Goal: Find specific page/section: Find specific page/section

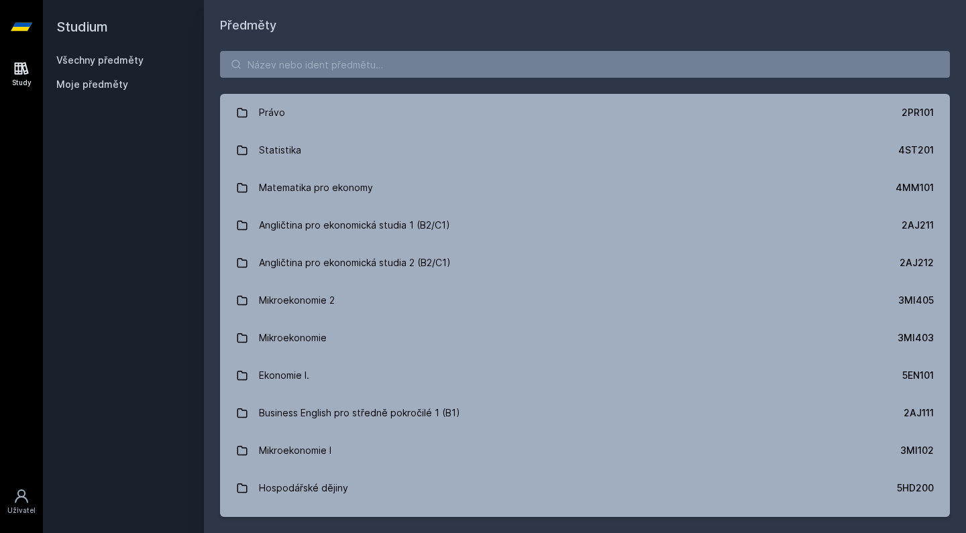
click at [409, 43] on div "Právo 2PR101 Statistika 4ST201 Matematika pro ekonomy 4MM101 Angličtina pro eko…" at bounding box center [585, 284] width 762 height 499
click at [414, 58] on input "search" at bounding box center [585, 64] width 730 height 27
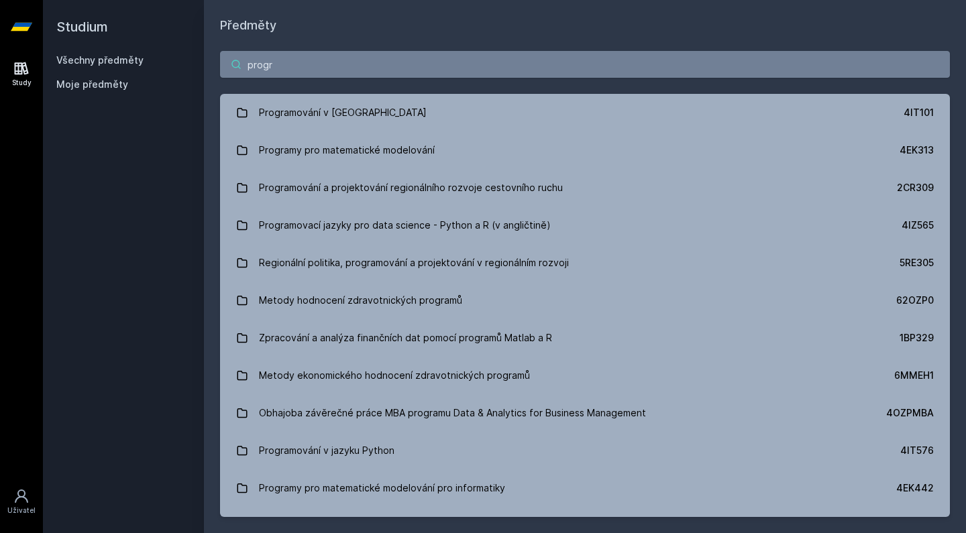
type input "prožer"
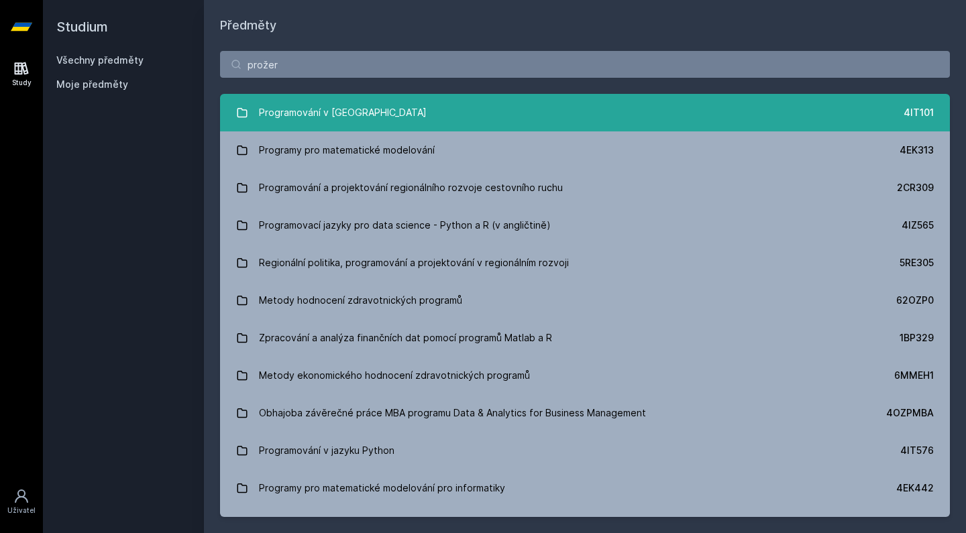
drag, startPoint x: 414, startPoint y: 58, endPoint x: 473, endPoint y: 107, distance: 76.7
click at [473, 107] on link "Programování v Javě 4IT101" at bounding box center [585, 113] width 730 height 38
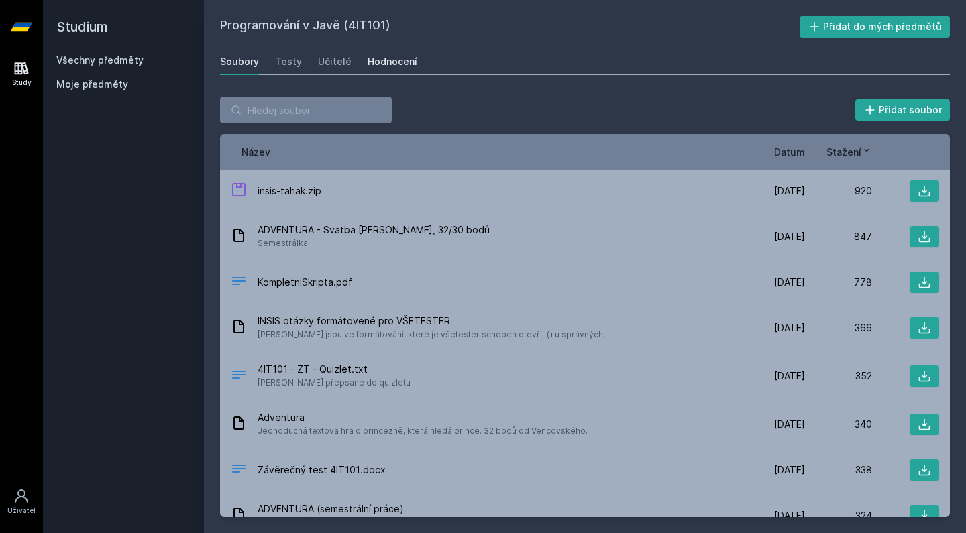
click at [403, 64] on div "Hodnocení" at bounding box center [393, 61] width 50 height 13
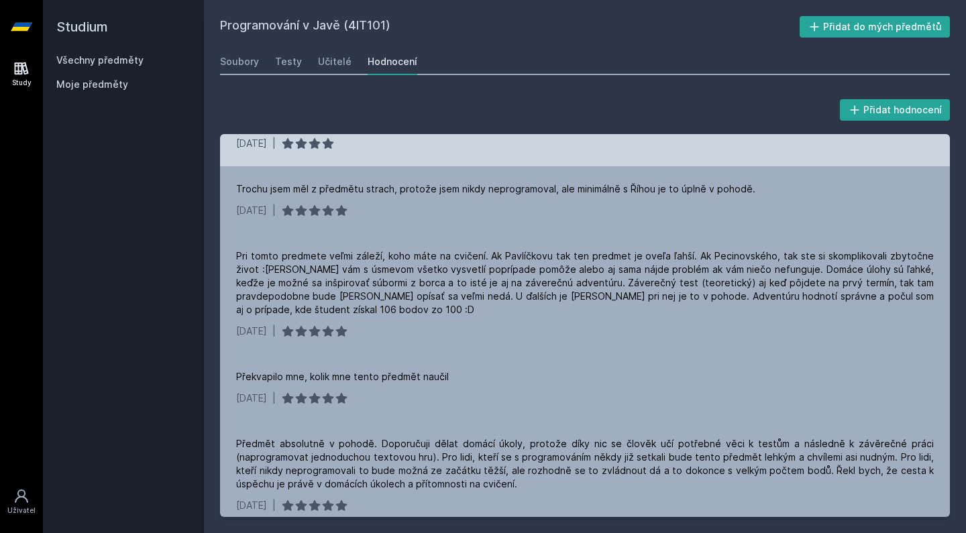
scroll to position [1287, 0]
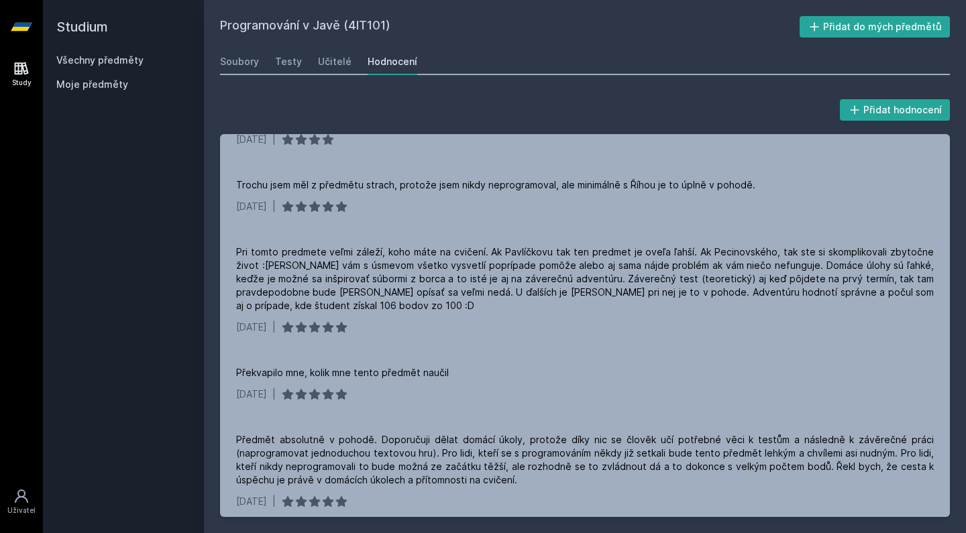
click at [118, 64] on link "Všechny předměty" at bounding box center [99, 59] width 87 height 11
